Goal: Task Accomplishment & Management: Use online tool/utility

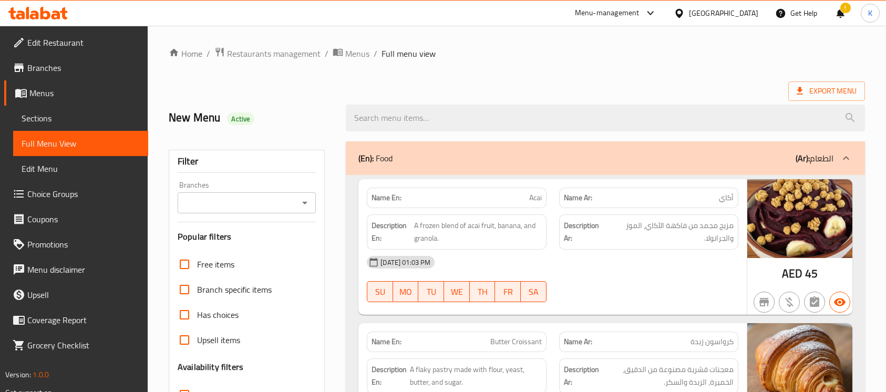
scroll to position [3923, 0]
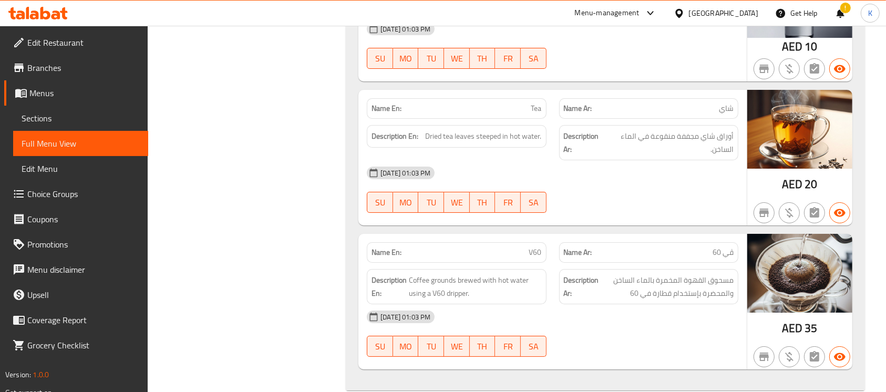
click at [43, 12] on icon at bounding box center [45, 13] width 10 height 13
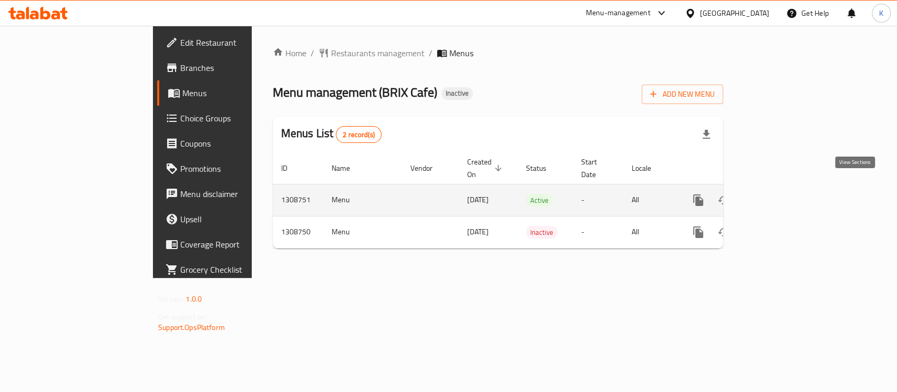
click at [787, 197] on link "enhanced table" at bounding box center [774, 200] width 25 height 25
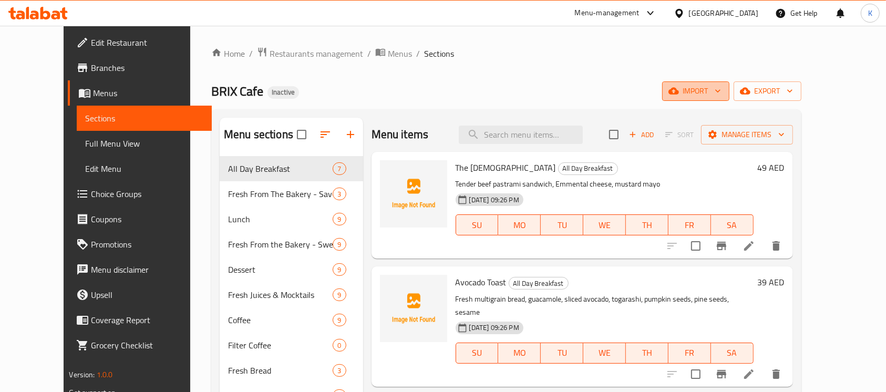
click at [679, 90] on icon "button" at bounding box center [674, 91] width 11 height 7
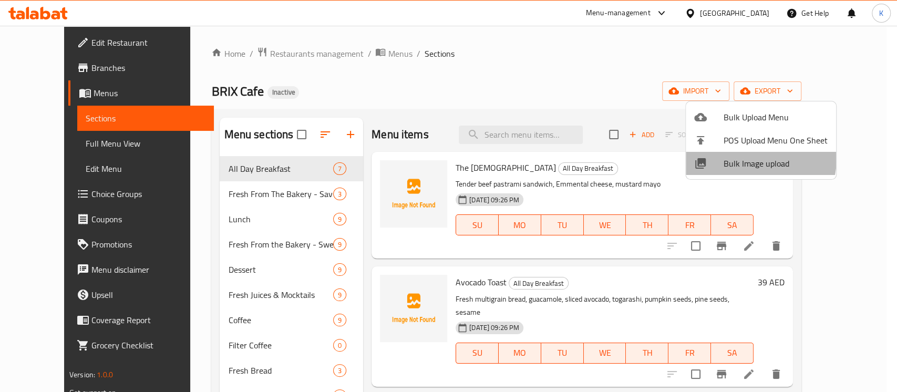
click at [735, 157] on span "Bulk Image upload" at bounding box center [776, 163] width 104 height 13
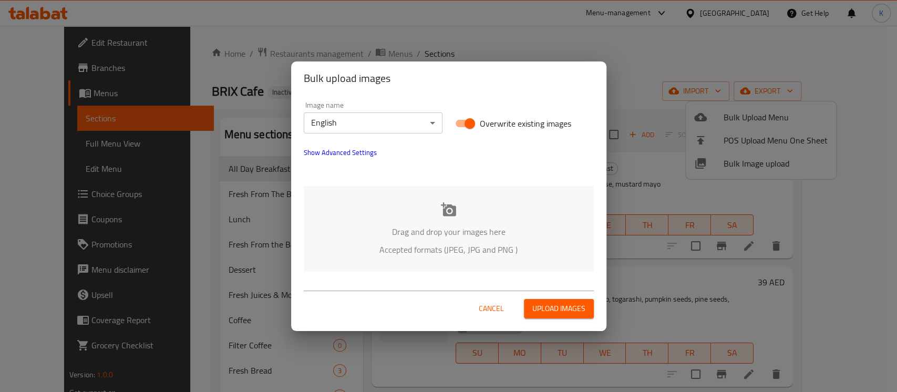
click at [446, 208] on icon at bounding box center [448, 209] width 15 height 14
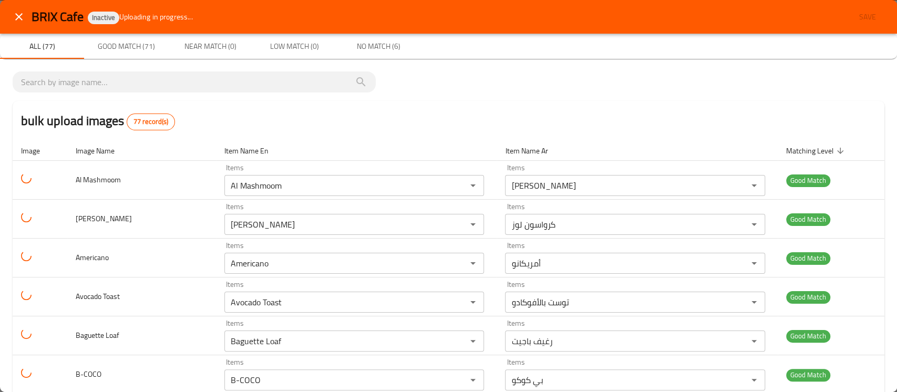
click at [717, 107] on div "bulk upload images 77 record(s)" at bounding box center [449, 121] width 872 height 40
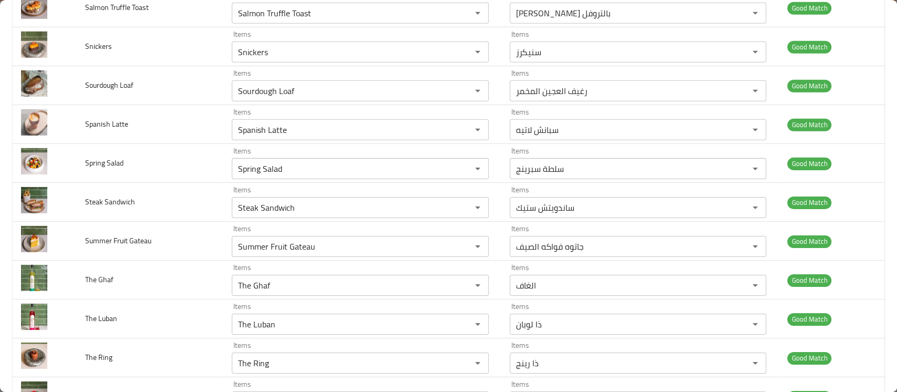
scroll to position [2781, 0]
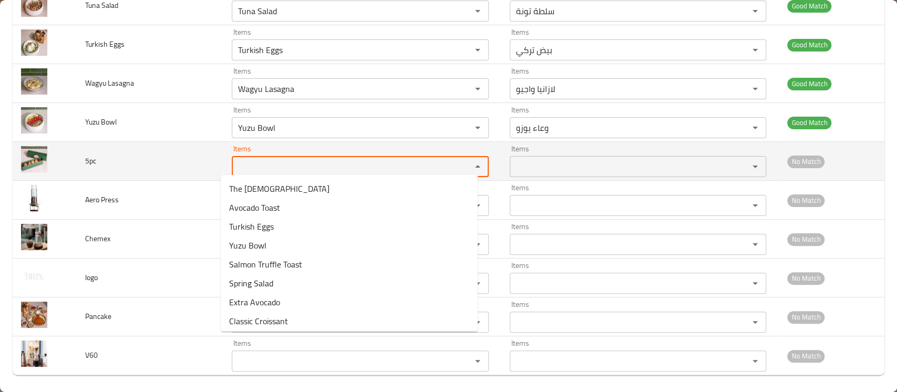
click at [340, 169] on 5pc "Items" at bounding box center [345, 166] width 220 height 15
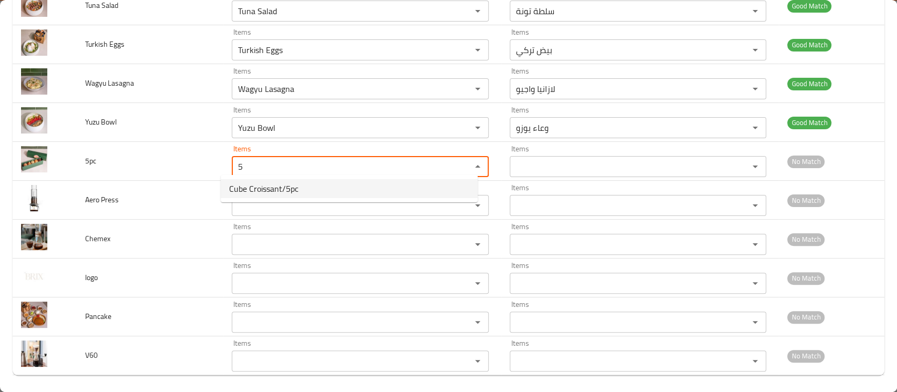
click at [308, 192] on 5pc-option-0 "Cube Croissant/5pc" at bounding box center [349, 188] width 257 height 19
type 5pc "Cube Croissant/5pc"
type 5pc-ar "كرواسون مكعب/5 قطع"
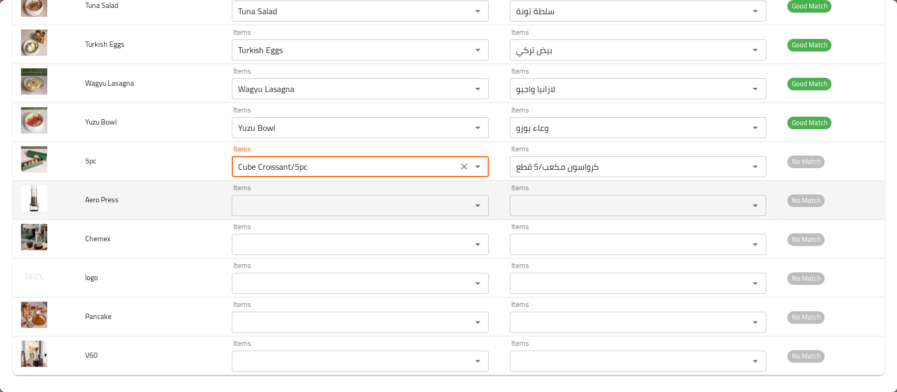
type 5pc "Cube Croissant/5pc"
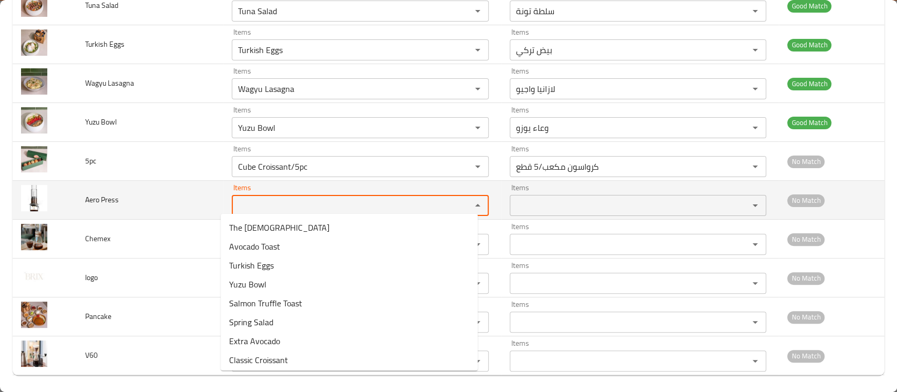
click at [283, 200] on Press "Items" at bounding box center [345, 205] width 220 height 15
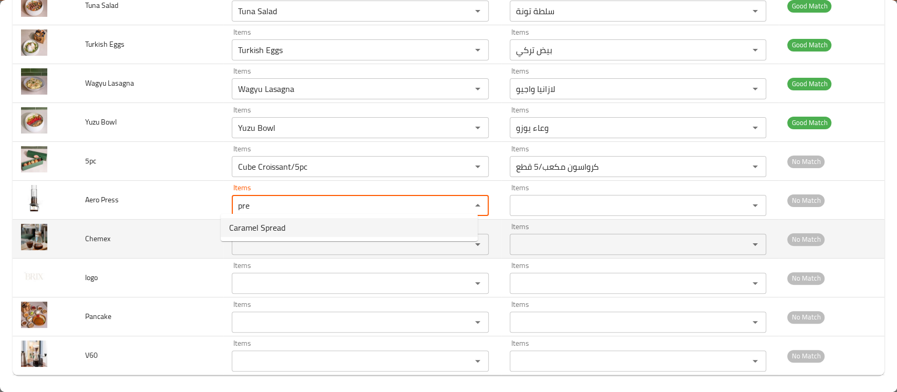
type Press "pre"
click at [167, 244] on td "Chemex" at bounding box center [150, 239] width 147 height 39
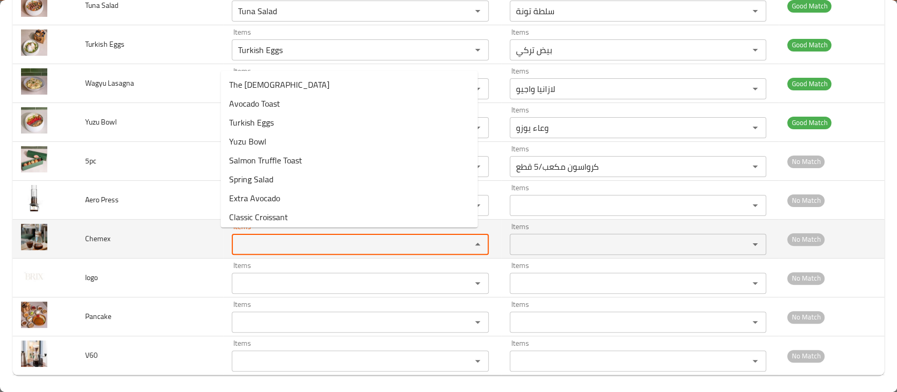
click at [251, 239] on input "Items" at bounding box center [345, 244] width 220 height 15
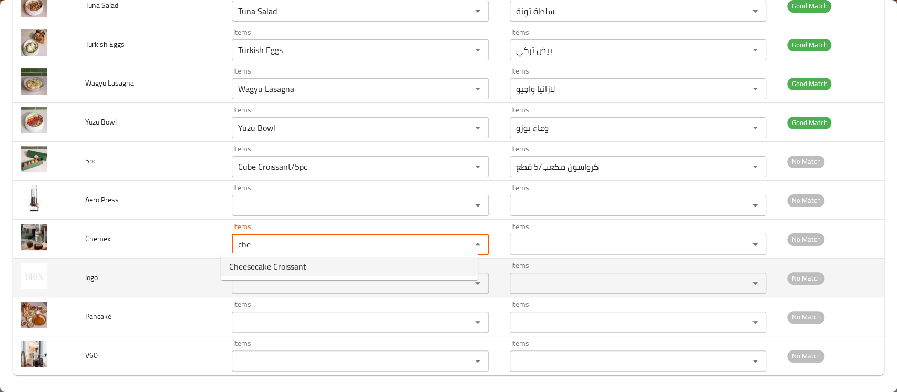
type input "che"
click at [179, 282] on td "logo" at bounding box center [150, 278] width 147 height 39
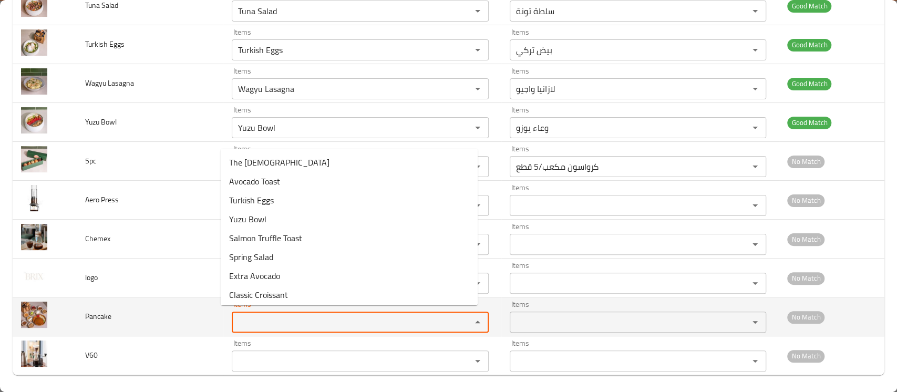
click at [241, 315] on input "Items" at bounding box center [345, 322] width 220 height 15
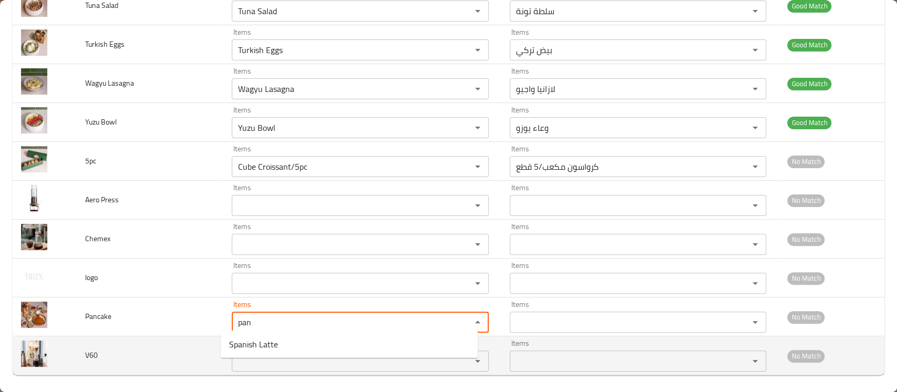
type input "pan"
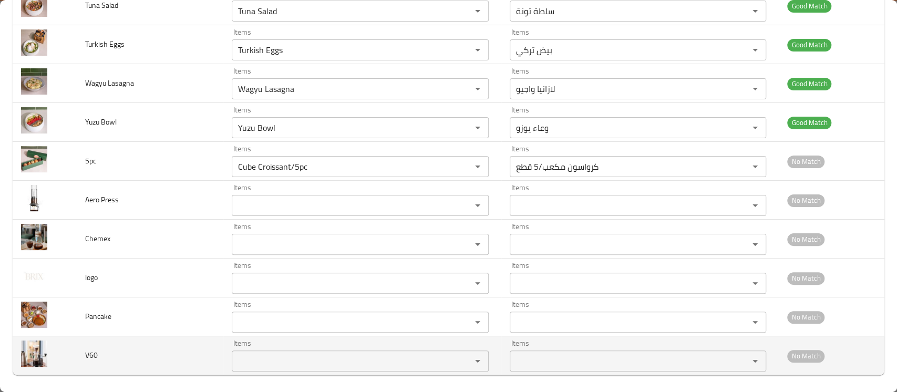
click at [173, 347] on td "V60" at bounding box center [150, 355] width 147 height 39
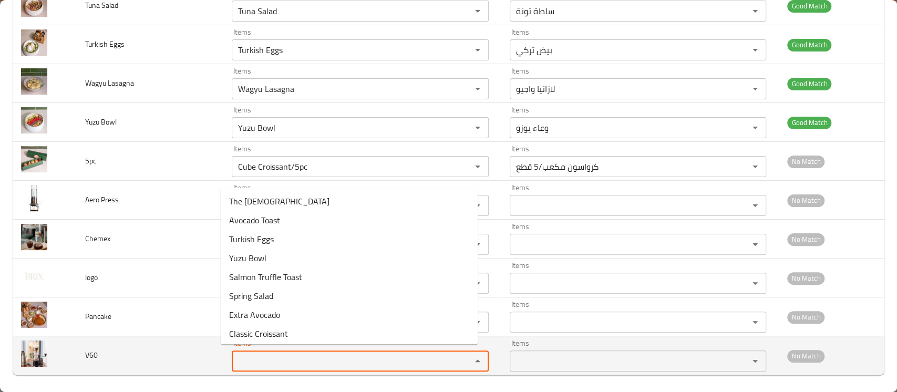
click at [242, 358] on input "Items" at bounding box center [345, 361] width 220 height 15
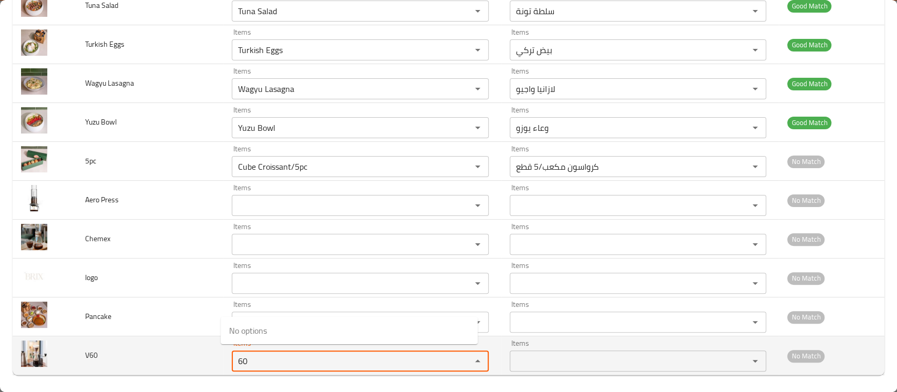
type input "6"
type input "v"
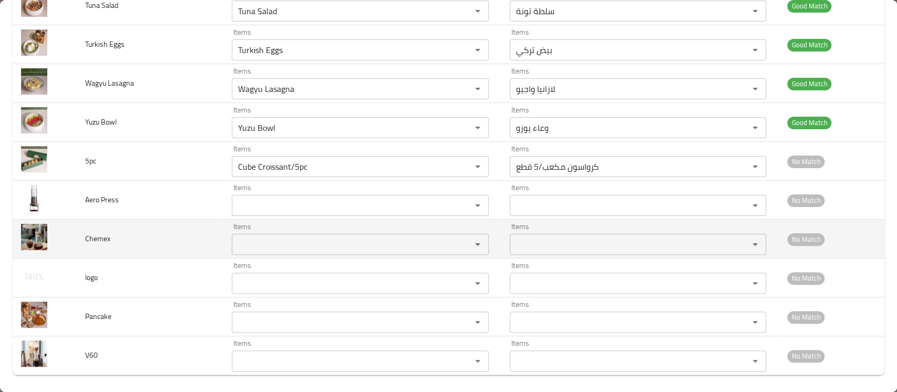
click at [157, 251] on td "Chemex" at bounding box center [150, 239] width 147 height 39
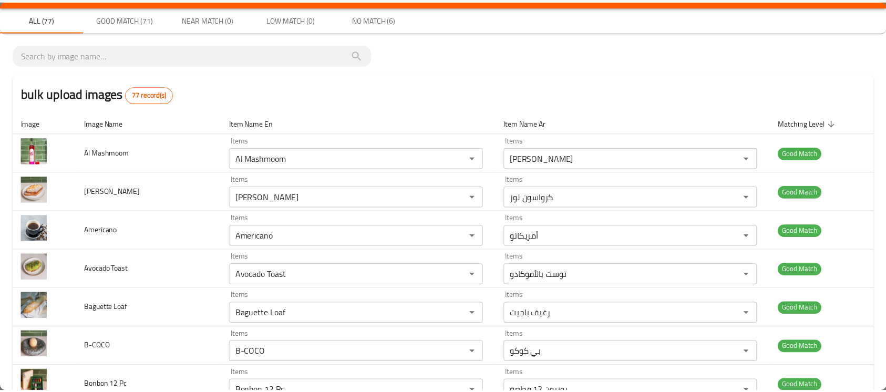
scroll to position [0, 0]
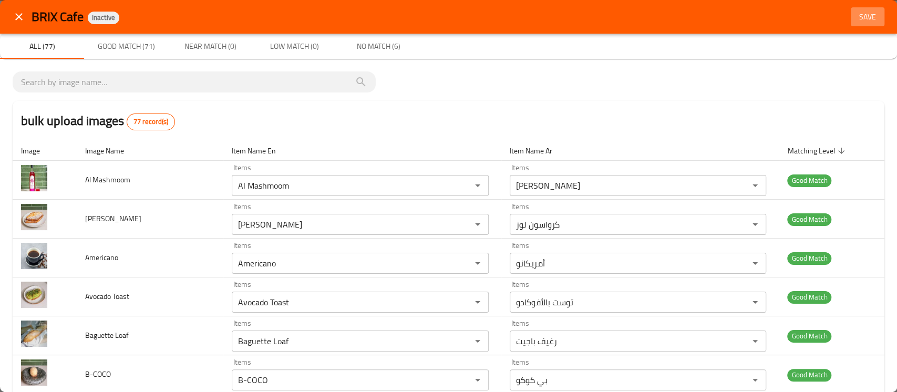
click at [863, 19] on span "Save" at bounding box center [867, 17] width 25 height 13
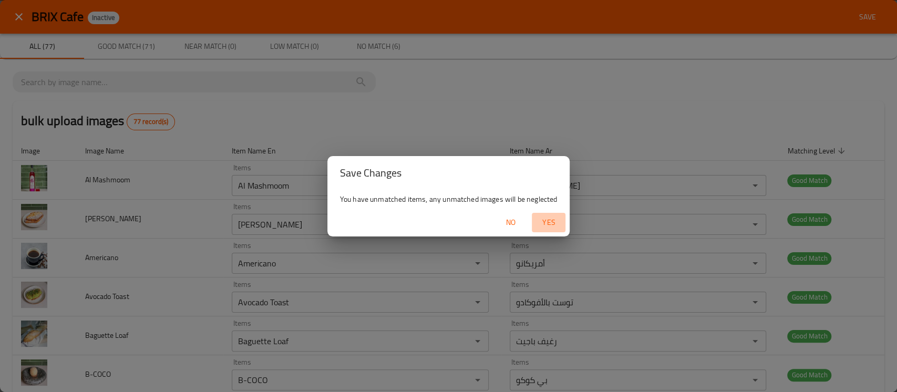
click at [554, 222] on span "Yes" at bounding box center [548, 222] width 25 height 13
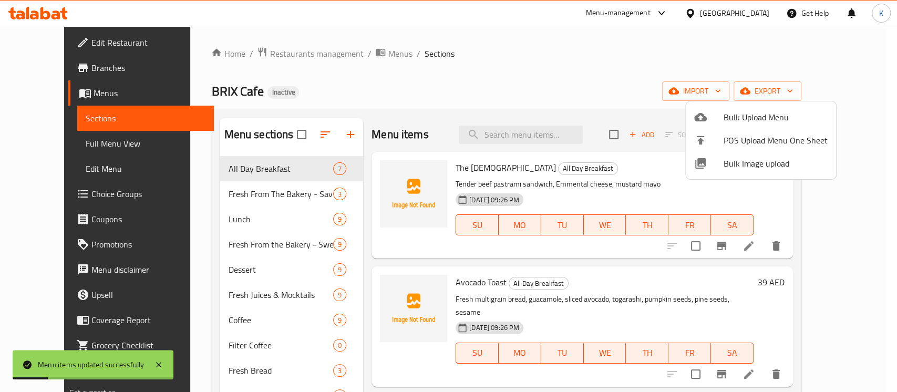
click at [67, 146] on div at bounding box center [448, 196] width 897 height 392
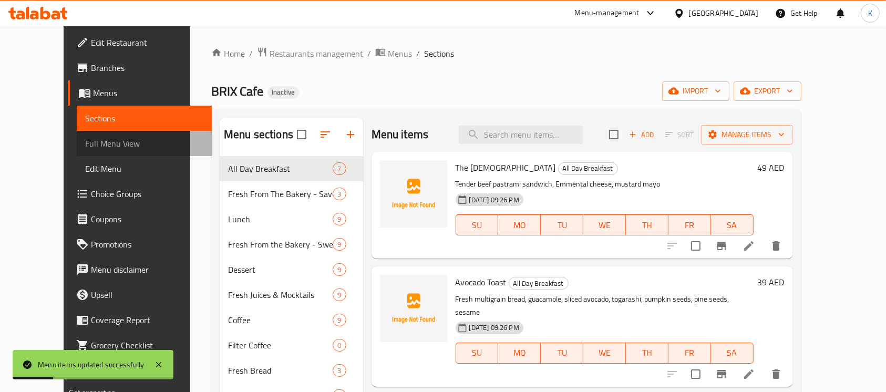
click at [85, 146] on span "Full Menu View" at bounding box center [144, 143] width 118 height 13
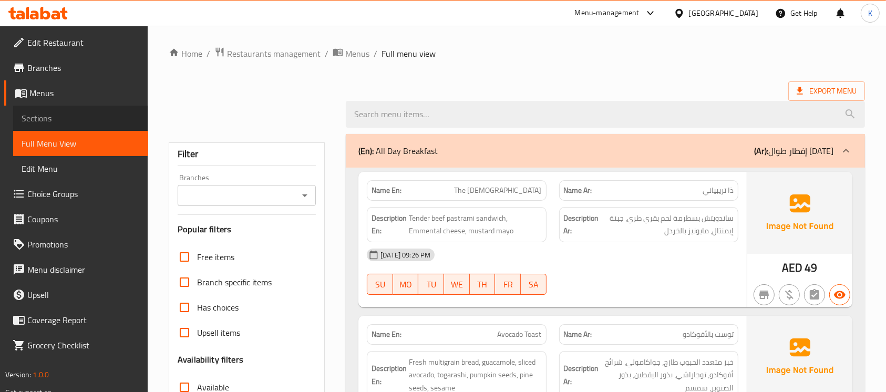
click at [53, 118] on span "Sections" at bounding box center [81, 118] width 118 height 13
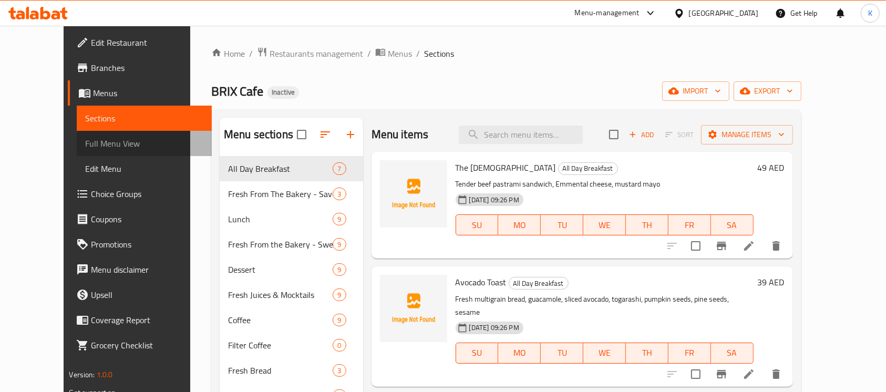
click at [85, 149] on span "Full Menu View" at bounding box center [144, 143] width 118 height 13
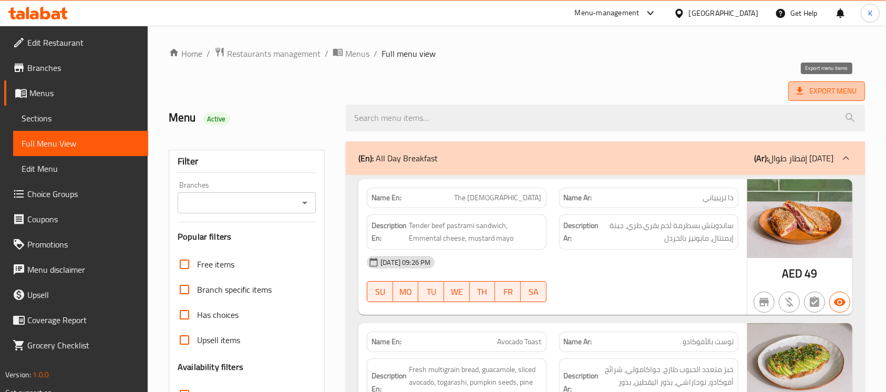
click at [810, 88] on span "Export Menu" at bounding box center [827, 91] width 60 height 13
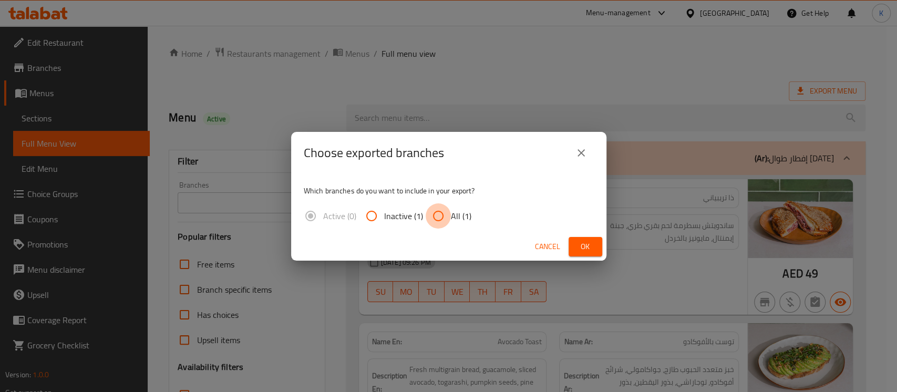
click at [438, 217] on input "All (1)" at bounding box center [438, 215] width 25 height 25
radio input "true"
click at [577, 244] on span "Ok" at bounding box center [585, 246] width 17 height 13
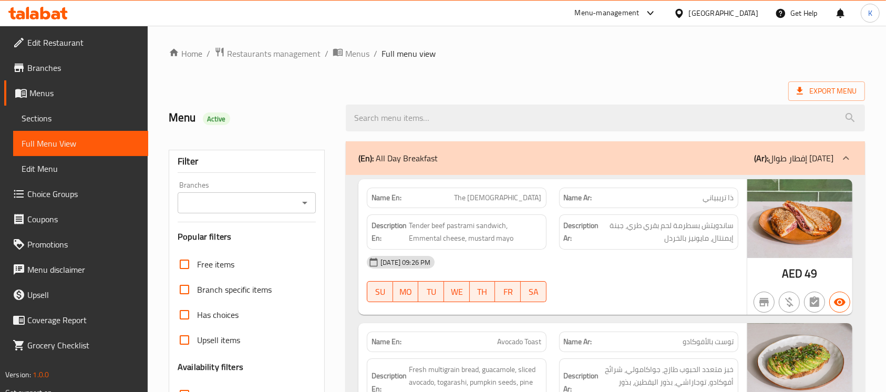
click at [63, 15] on icon at bounding box center [63, 13] width 7 height 12
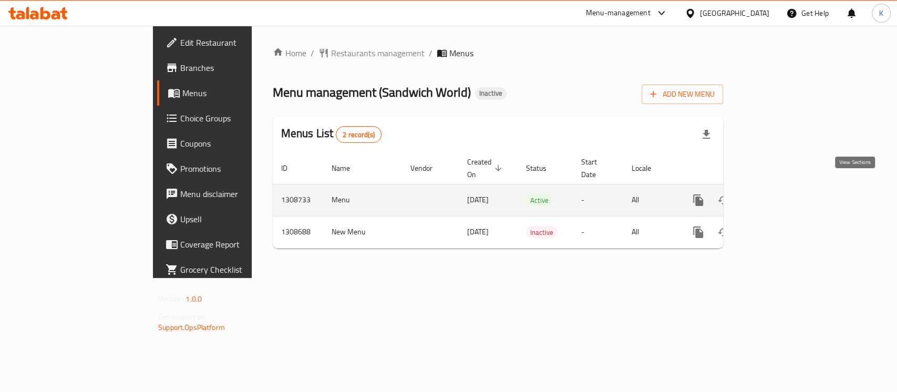
click at [779, 196] on icon "enhanced table" at bounding box center [774, 200] width 9 height 9
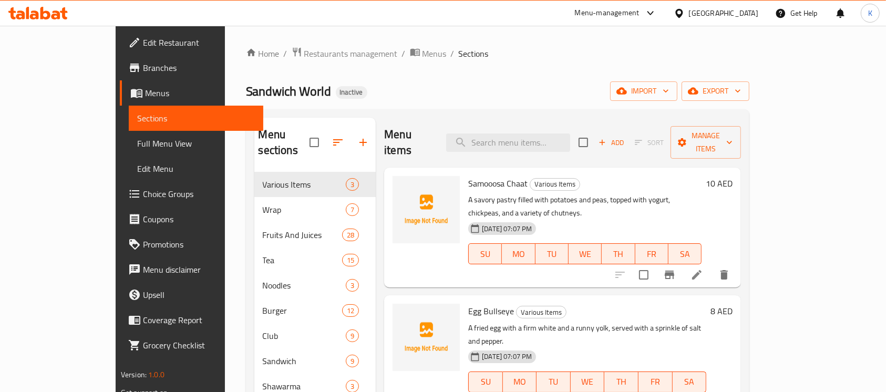
click at [36, 18] on icon at bounding box center [34, 15] width 9 height 9
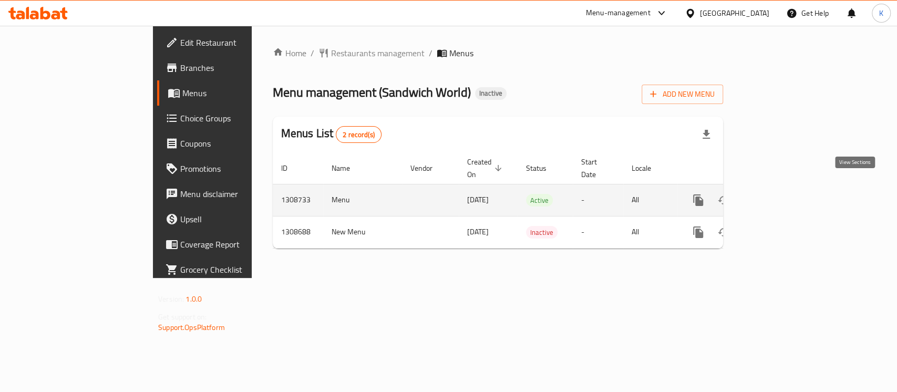
click at [781, 194] on icon "enhanced table" at bounding box center [774, 200] width 13 height 13
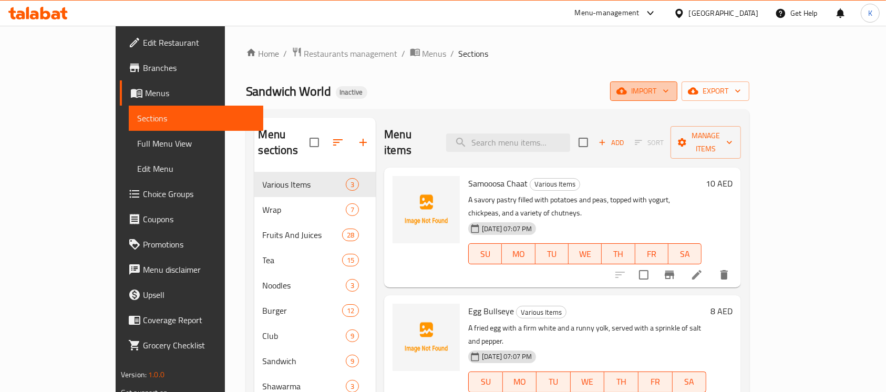
click at [678, 83] on button "import" at bounding box center [643, 90] width 67 height 19
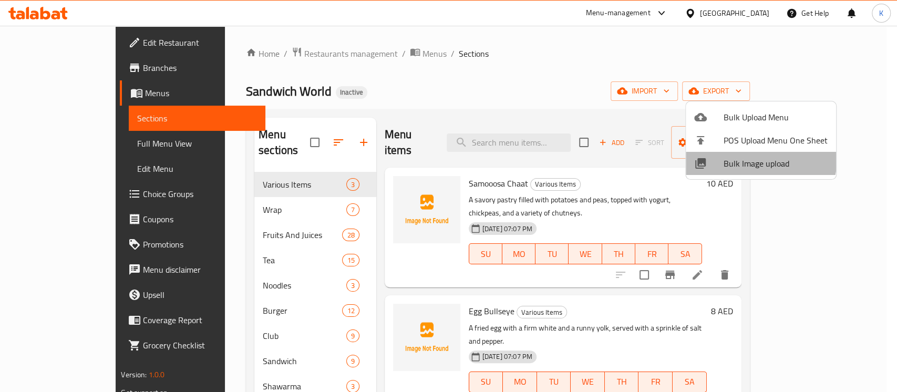
click at [732, 157] on span "Bulk Image upload" at bounding box center [776, 163] width 104 height 13
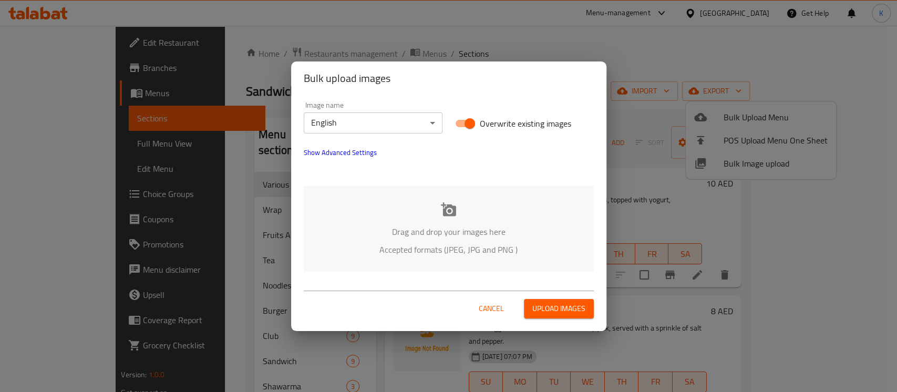
click at [434, 226] on p "Drag and drop your images here" at bounding box center [449, 232] width 259 height 13
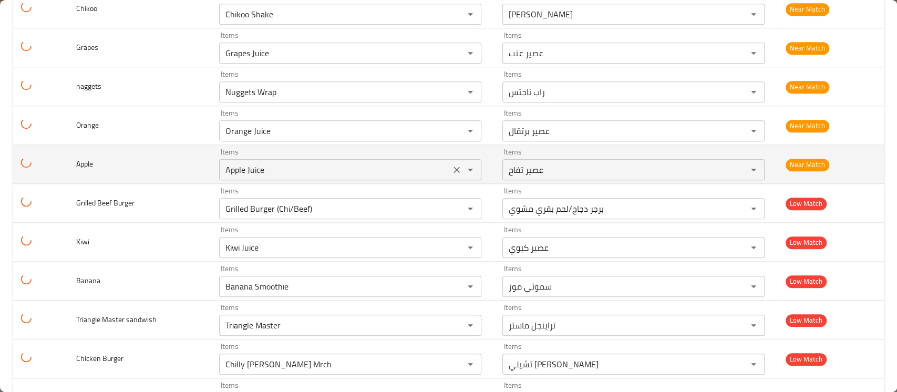
scroll to position [3403, 0]
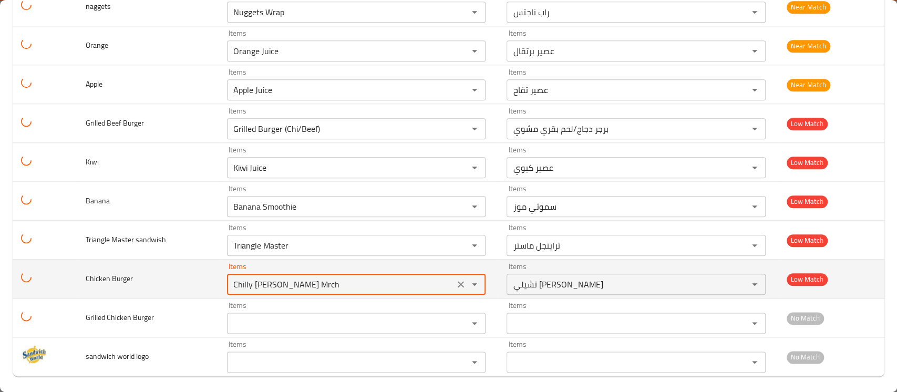
drag, startPoint x: 297, startPoint y: 279, endPoint x: 197, endPoint y: 273, distance: 100.6
click at [197, 273] on tr "Chicken Burger Items Chilly Willy Mrch Items Items تشيلي ويلي مرش Items Low Mat…" at bounding box center [449, 279] width 872 height 39
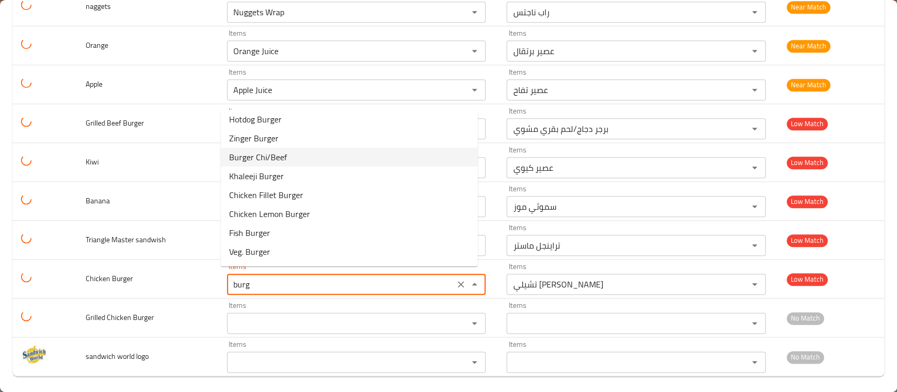
scroll to position [78, 0]
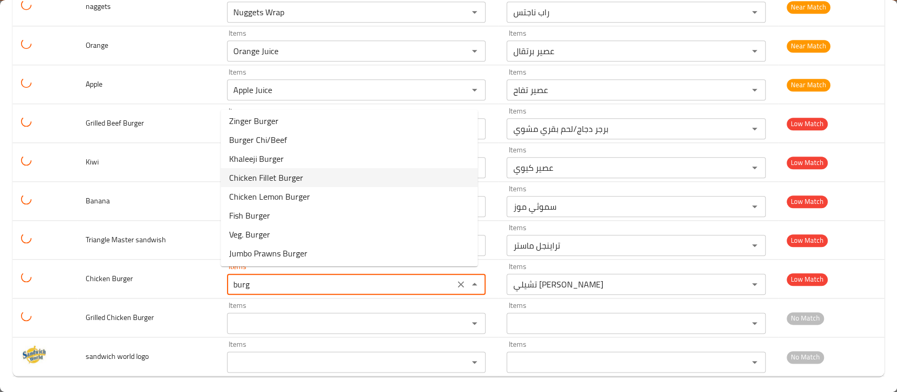
click at [295, 179] on span "Chicken Fillet Burger" at bounding box center [266, 177] width 74 height 13
type Burger "Chicken Fillet Burger"
type Burger-ar "برجر فيليه دجاج"
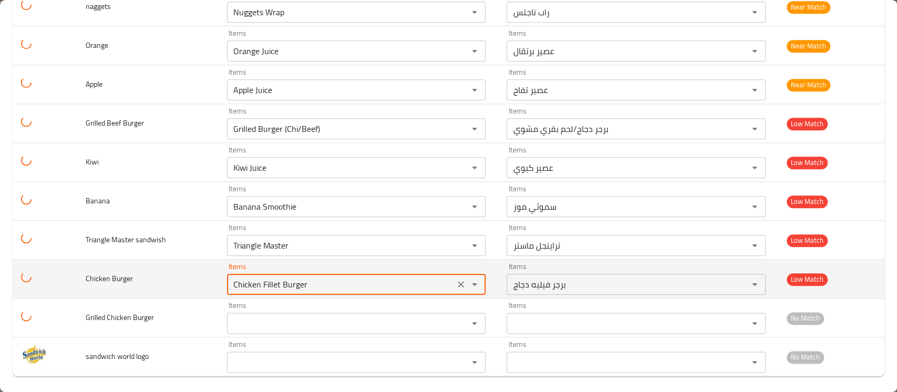
drag, startPoint x: 303, startPoint y: 274, endPoint x: 198, endPoint y: 268, distance: 105.3
click at [198, 268] on tr "Chicken Burger Items Chicken Fillet Burger Items Items برجر فيليه دجاج Items Lo…" at bounding box center [449, 279] width 872 height 39
type Burger "Chicken Fillet Burger"
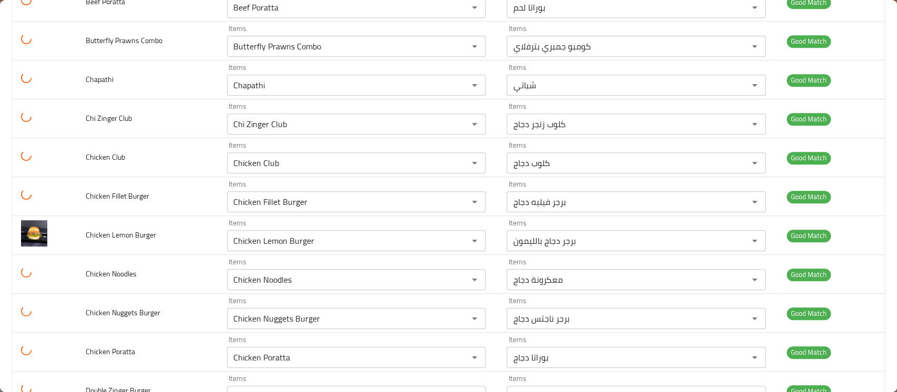
scroll to position [3403, 0]
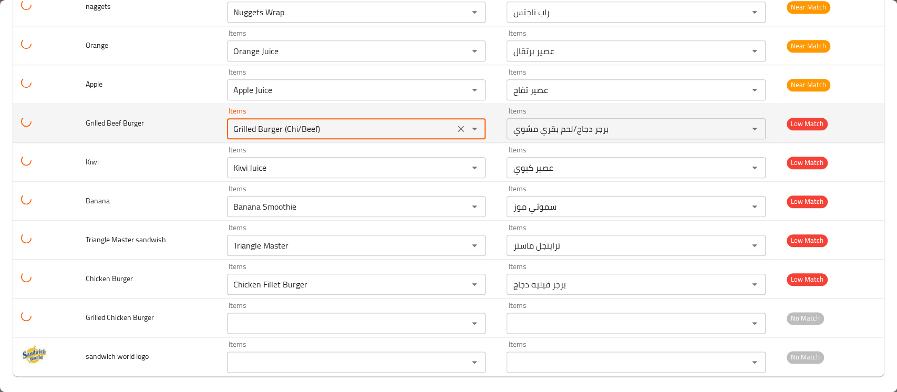
drag, startPoint x: 321, startPoint y: 122, endPoint x: 181, endPoint y: 117, distance: 140.5
click at [181, 117] on tr "Grilled Beef Burger Items Grilled Burger (Chi/Beef) Items Items برجر دجاج/لحم ب…" at bounding box center [449, 123] width 872 height 39
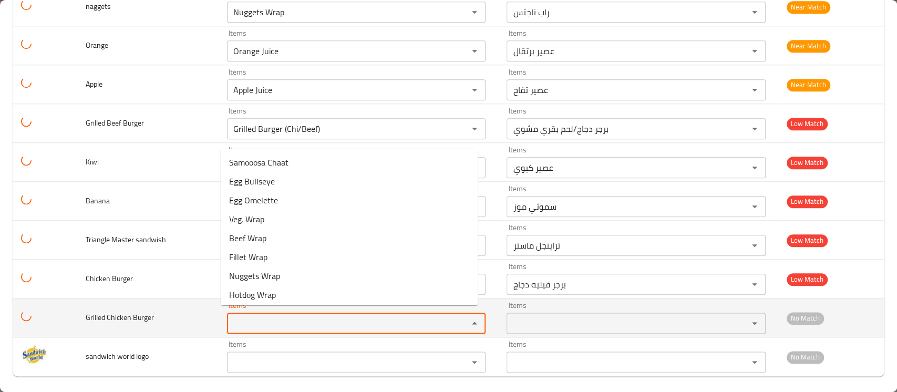
click at [246, 316] on Burger "Items" at bounding box center [341, 323] width 222 height 15
paste Burger "Grilled Burger (Chi/Beef)"
type Burger "Grilled Burger (Chi/Beef)"
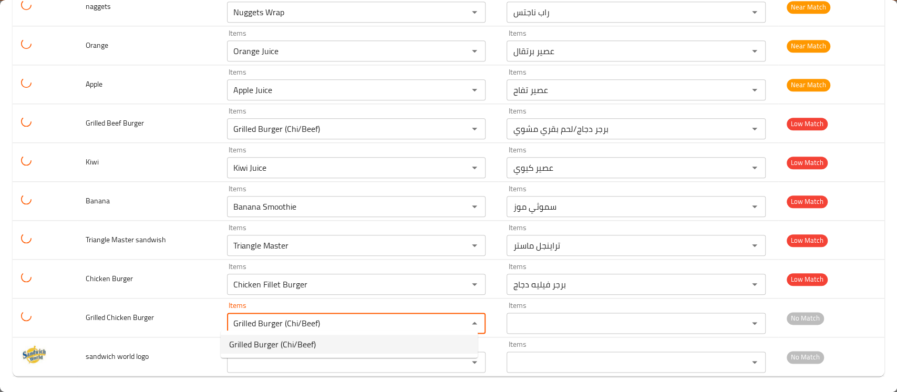
click at [248, 343] on span "Grilled Burger (Chi/Beef)" at bounding box center [272, 344] width 87 height 13
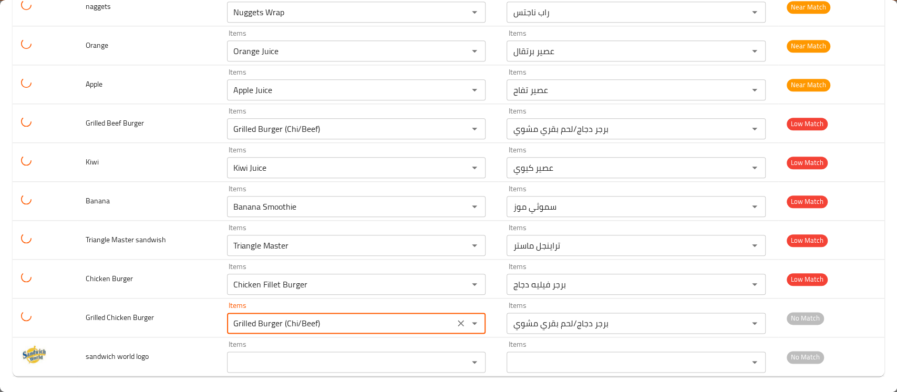
type Burger-ar "برجر دجاج/لحم بقري مشوي"
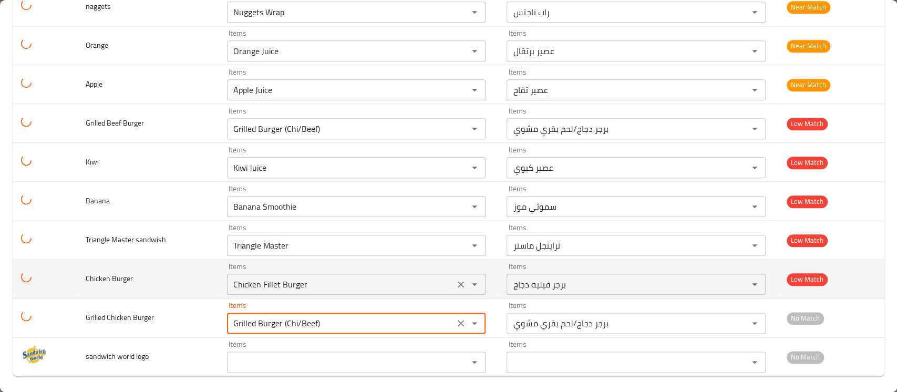
type Burger "Grilled Burger (Chi/Beef)"
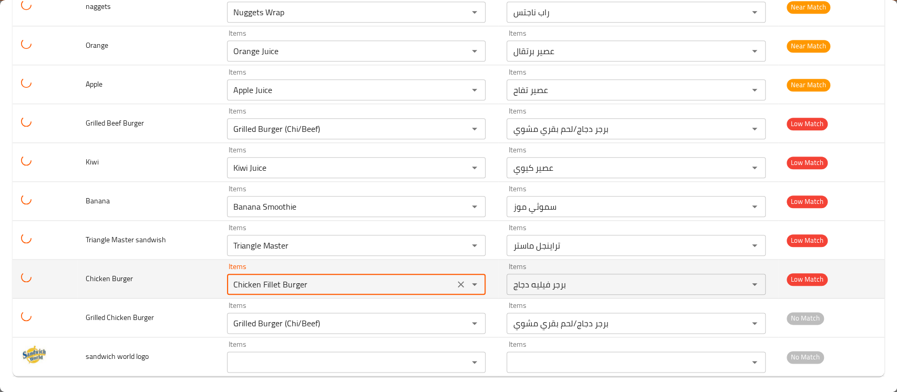
click at [267, 279] on Burger "Chicken Fillet Burger" at bounding box center [341, 284] width 222 height 15
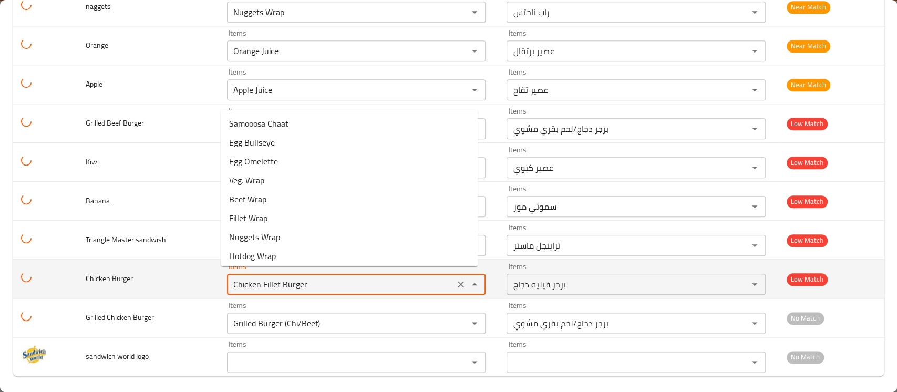
drag, startPoint x: 311, startPoint y: 195, endPoint x: 290, endPoint y: 278, distance: 85.7
click at [290, 278] on body "​ Menu-management United Arab Emirates Get Help K Edit Restaurant Branches Menu…" at bounding box center [448, 209] width 897 height 366
click at [290, 278] on Burger "Chicken Fillet Burger" at bounding box center [341, 284] width 222 height 15
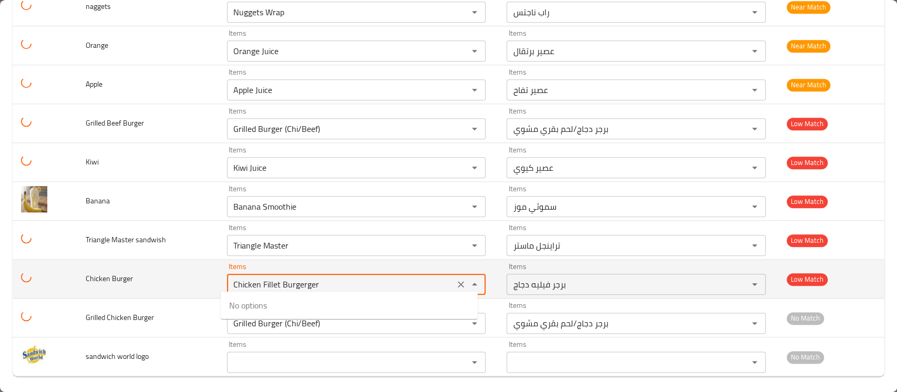
click at [289, 278] on Burger "Chicken Fillet Burgerger" at bounding box center [341, 284] width 222 height 15
type Burger "Chicken Fillet Burger"
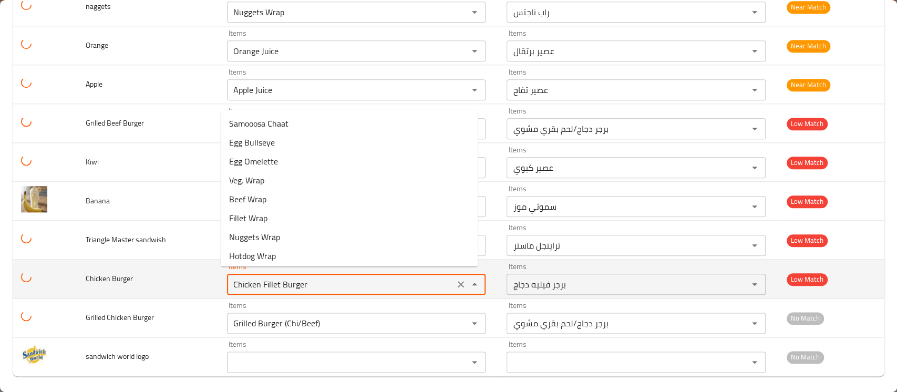
click at [289, 278] on Burger "Chicken Fillet Burger" at bounding box center [341, 284] width 222 height 15
click at [456, 279] on icon "Clear" at bounding box center [461, 284] width 11 height 11
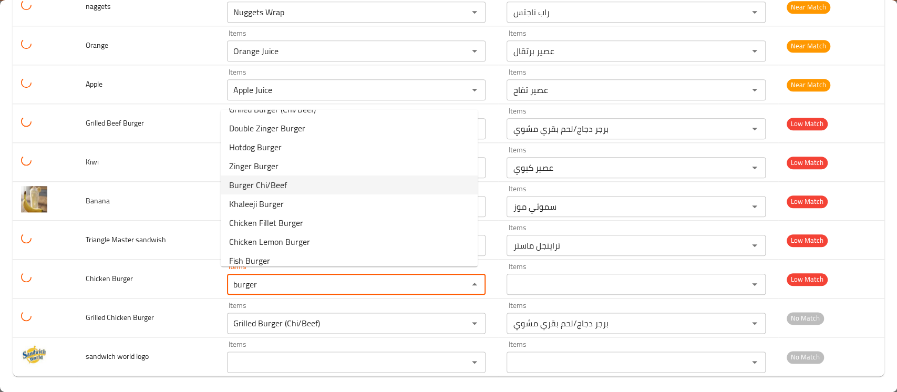
scroll to position [78, 0]
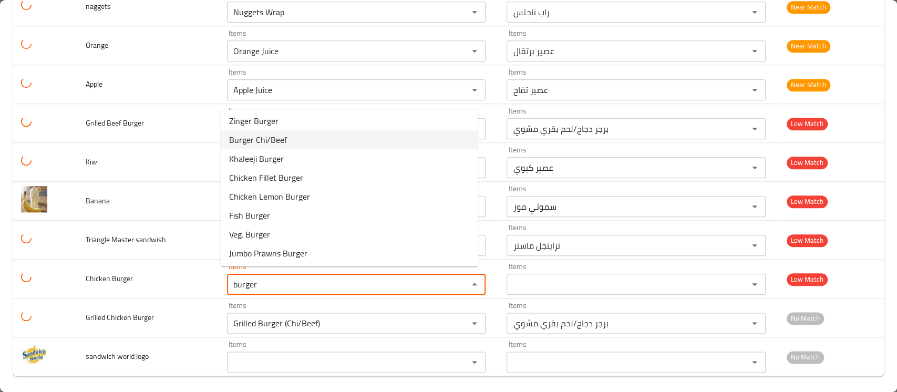
click at [309, 141] on Burger-option-5 "Burger Chi/Beef" at bounding box center [349, 139] width 257 height 19
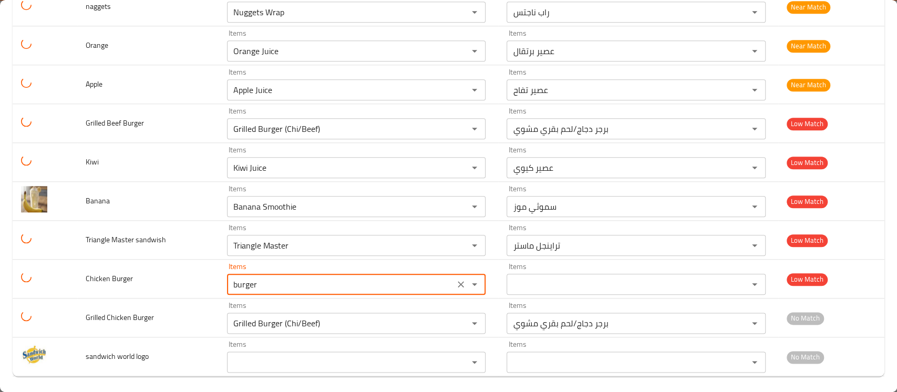
type Burger "Burger Chi/Beef"
type Burger-ar "برجر دجاج/لحم بقري"
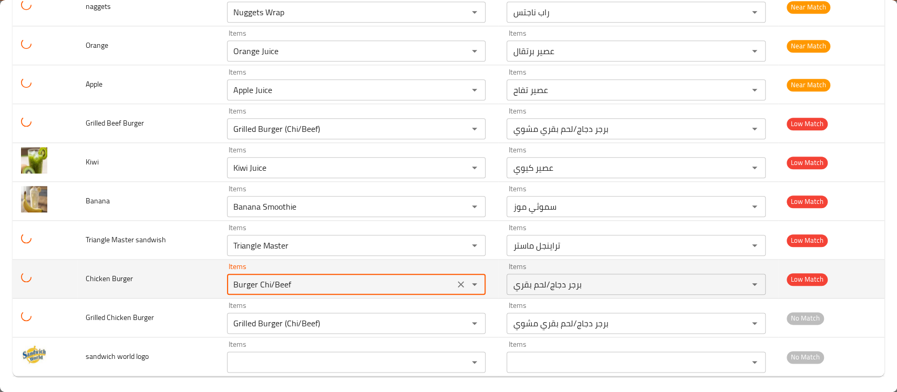
click at [290, 263] on div "Items Burger Chi/Beef Items" at bounding box center [356, 279] width 259 height 32
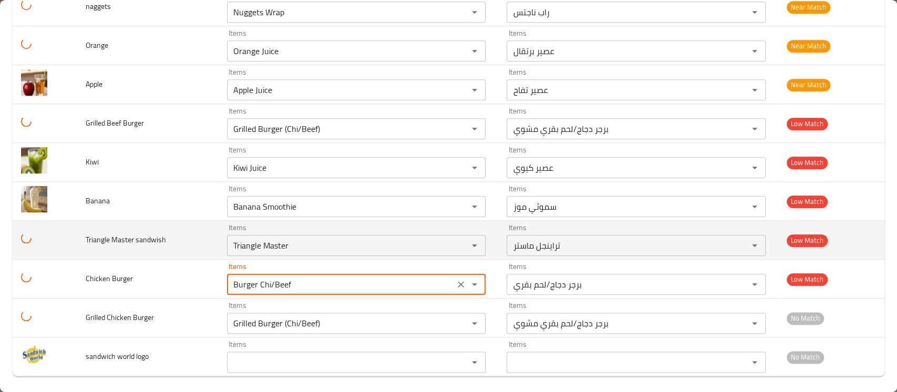
type Burger "Burger Chi/Beef"
click at [852, 251] on td "Low Match" at bounding box center [832, 240] width 106 height 39
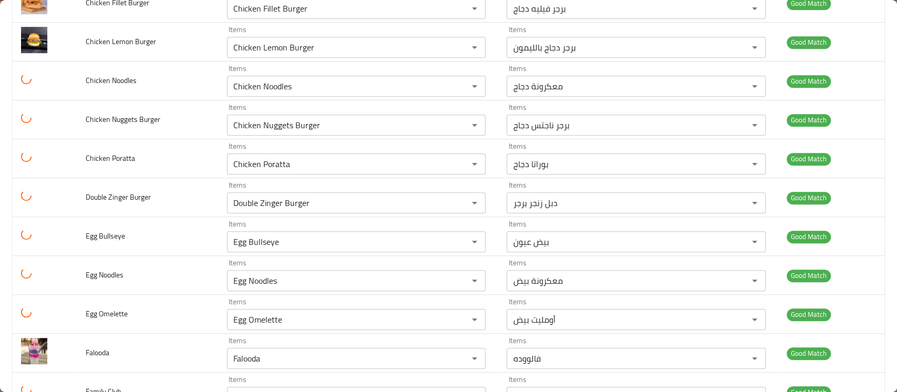
scroll to position [527, 0]
